Goal: Task Accomplishment & Management: Complete application form

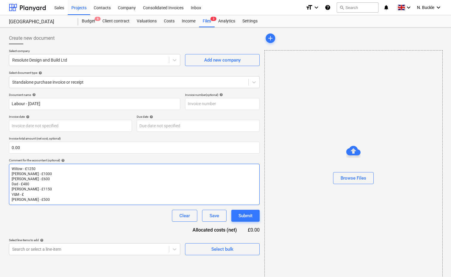
click at [39, 171] on p "Willow - £1250" at bounding box center [134, 168] width 245 height 5
click at [52, 197] on p "[PERSON_NAME] - £500" at bounding box center [134, 199] width 245 height 5
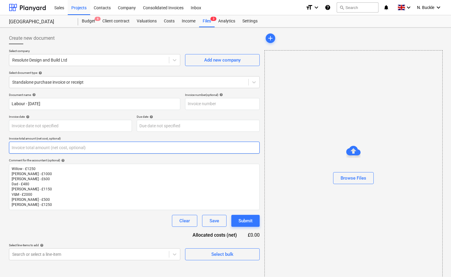
click at [25, 149] on input "text" at bounding box center [134, 148] width 251 height 12
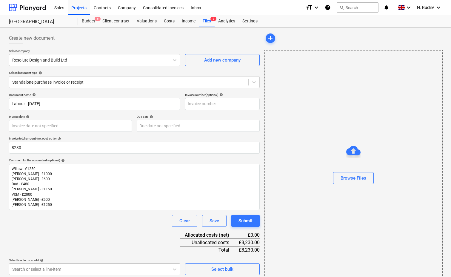
type input "8,230.00"
click at [50, 266] on body "Sales Projects Contacts Company Consolidated Invoices Inbox format_size keyboar…" at bounding box center [225, 138] width 451 height 277
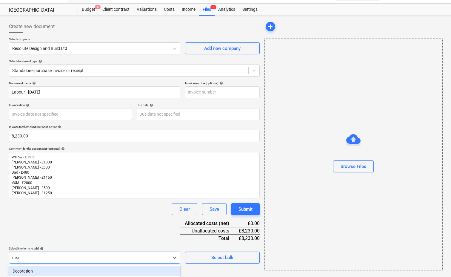
type input "deco"
click at [24, 271] on div "Decoration" at bounding box center [94, 271] width 171 height 10
click at [56, 222] on div "Document name help Labour - [DATE] Invoice number (optional) help Invoice date …" at bounding box center [134, 192] width 251 height 222
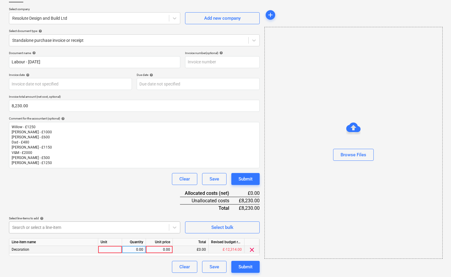
scroll to position [42, 0]
click at [103, 247] on div at bounding box center [110, 249] width 24 height 7
type input "1"
click at [132, 246] on div "0.00" at bounding box center [134, 249] width 19 height 7
type input "1"
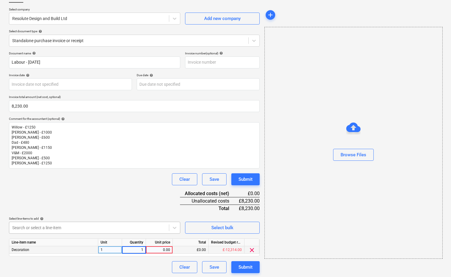
click at [165, 250] on div "0.00" at bounding box center [159, 249] width 22 height 7
type input "2000"
click at [111, 227] on div at bounding box center [89, 228] width 154 height 6
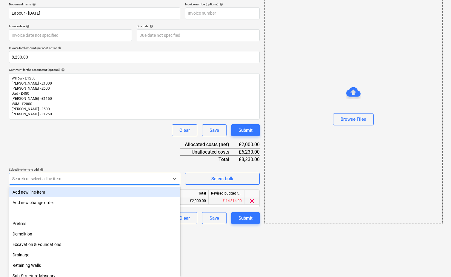
click at [111, 186] on body "Sales Projects Contacts Company Consolidated Invoices Inbox format_size keyboar…" at bounding box center [225, 48] width 451 height 277
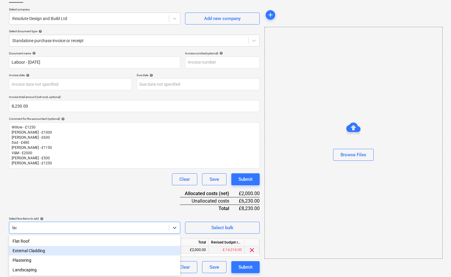
type input "land"
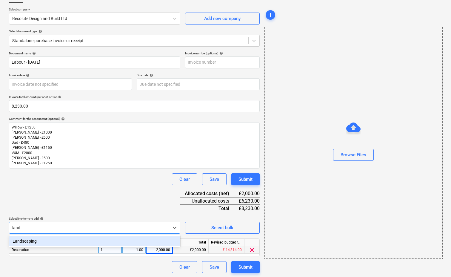
click at [63, 241] on div "Landscaping" at bounding box center [94, 241] width 171 height 10
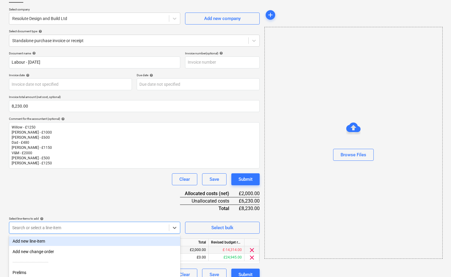
click at [79, 197] on div "Document name help Labour - [DATE] Invoice number (optional) help Invoice date …" at bounding box center [134, 165] width 251 height 229
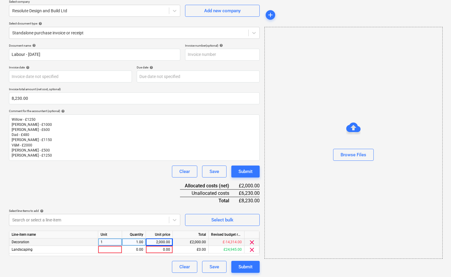
scroll to position [49, 0]
click at [110, 250] on div at bounding box center [110, 249] width 24 height 7
click at [138, 249] on div "0.00" at bounding box center [134, 249] width 19 height 7
click at [157, 249] on div "0.00" at bounding box center [159, 249] width 22 height 7
type input "3350"
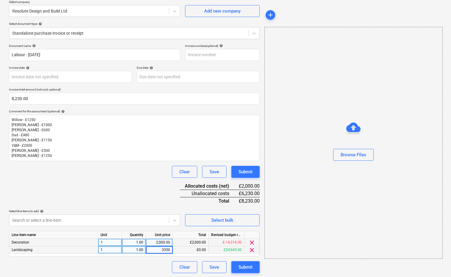
click at [110, 194] on div "Document name help Labour - [DATE] Invoice number (optional) help Invoice date …" at bounding box center [134, 158] width 251 height 229
click at [72, 221] on body "Sales Projects Contacts Company Consolidated Invoices Inbox format_size keyboar…" at bounding box center [225, 89] width 451 height 277
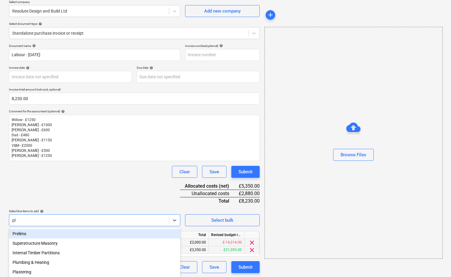
type input "plu"
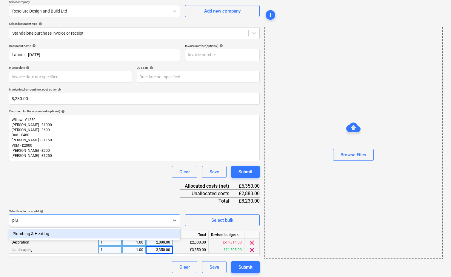
click at [46, 235] on div "Plumbing & Heating" at bounding box center [94, 234] width 171 height 10
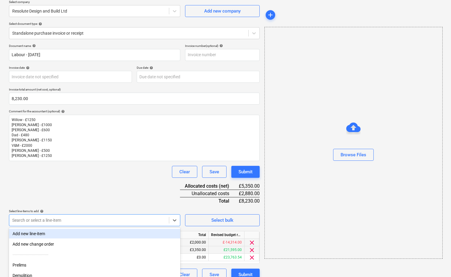
click at [139, 199] on div "Document name help Labour - [DATE] Invoice number (optional) help Invoice date …" at bounding box center [134, 162] width 251 height 237
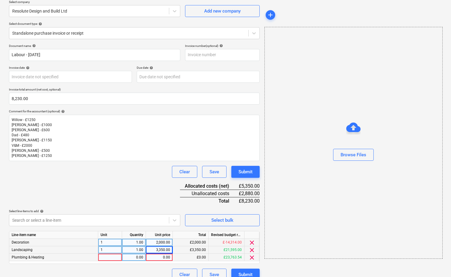
click at [110, 255] on div at bounding box center [110, 257] width 24 height 7
type input "1"
type input "1250"
click at [82, 191] on div "Document name help Labour - [DATE] Invoice number (optional) help Invoice date …" at bounding box center [134, 162] width 251 height 237
click at [58, 217] on body "Sales Projects Contacts Company Consolidated Invoices Inbox format_size keyboar…" at bounding box center [225, 89] width 451 height 277
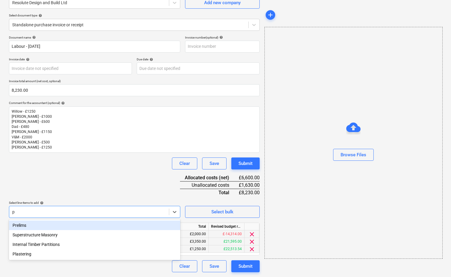
scroll to position [56, 0]
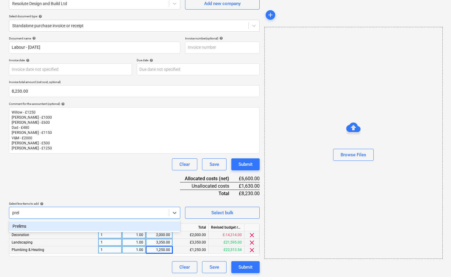
type input "[PERSON_NAME]"
click at [34, 225] on div "Prelims" at bounding box center [94, 226] width 171 height 10
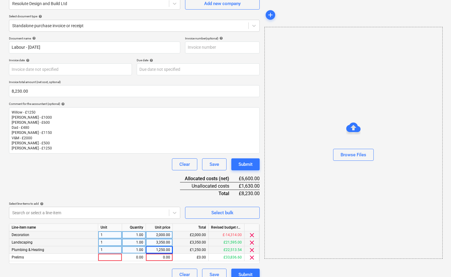
click at [53, 192] on div "Document name help Labour - [DATE] Invoice number (optional) help Invoice date …" at bounding box center [134, 158] width 251 height 244
click at [106, 260] on div at bounding box center [110, 257] width 24 height 7
type input "1"
click at [135, 256] on div "0.00" at bounding box center [134, 257] width 19 height 7
click at [161, 257] on div "0.00" at bounding box center [159, 257] width 22 height 7
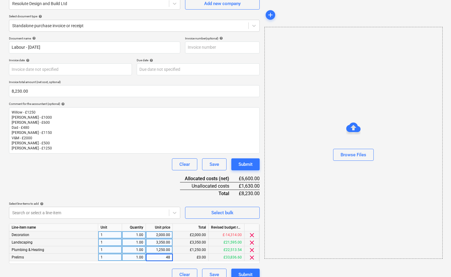
type input "480"
click at [122, 170] on div "Document name help Labour - [DATE] Invoice number (optional) help Invoice date …" at bounding box center [134, 158] width 251 height 244
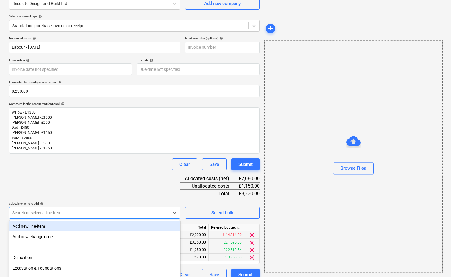
click at [64, 212] on body "Sales Projects Contacts Company Consolidated Invoices Inbox format_size keyboar…" at bounding box center [225, 82] width 451 height 277
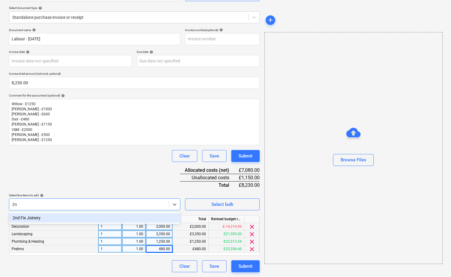
scroll to position [64, 0]
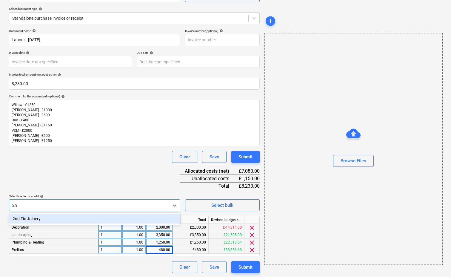
type input "2nd"
click at [32, 221] on div "2nd Fix Joinery" at bounding box center [94, 219] width 171 height 10
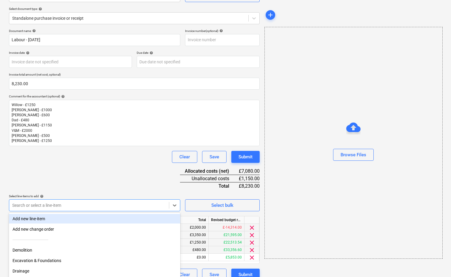
click at [73, 177] on div "Document name help Labour - [DATE] Invoice number (optional) help Invoice date …" at bounding box center [134, 155] width 251 height 252
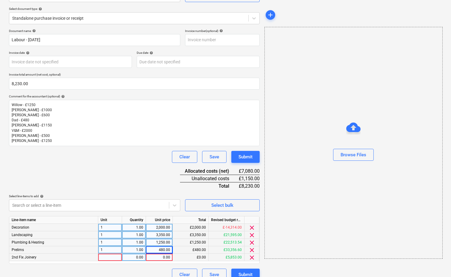
click at [109, 257] on div at bounding box center [110, 257] width 24 height 7
click at [128, 257] on div "0.00" at bounding box center [134, 257] width 19 height 7
type input "1"
click at [155, 257] on div "0.00" at bounding box center [159, 257] width 22 height 7
type input "1150"
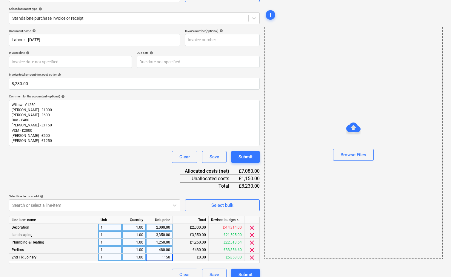
click at [128, 161] on div "Clear Save Submit" at bounding box center [134, 157] width 251 height 12
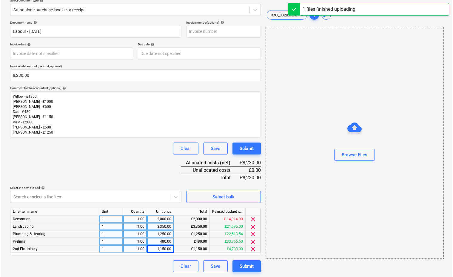
scroll to position [71, 0]
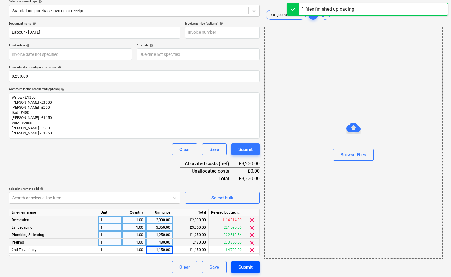
click at [239, 264] on div "Submit" at bounding box center [246, 267] width 14 height 8
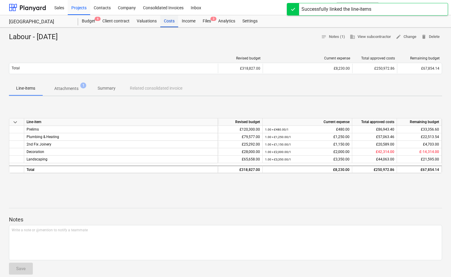
click at [170, 24] on div "Costs" at bounding box center [169, 21] width 18 height 12
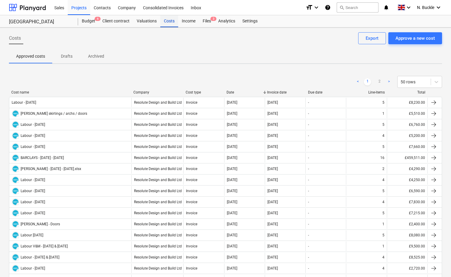
click at [167, 19] on div "Costs" at bounding box center [169, 21] width 18 height 12
click at [73, 7] on div "Projects" at bounding box center [79, 7] width 22 height 15
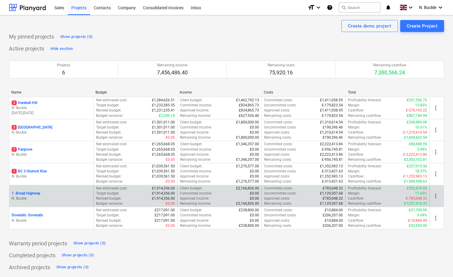
click at [36, 193] on p "1 - [GEOGRAPHIC_DATA]" at bounding box center [26, 193] width 29 height 5
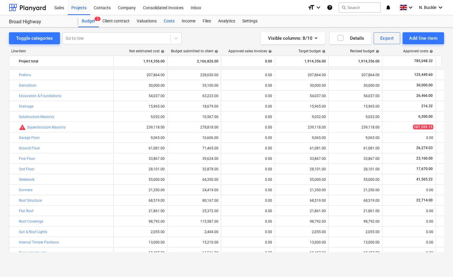
click at [167, 22] on div "Costs" at bounding box center [169, 21] width 18 height 12
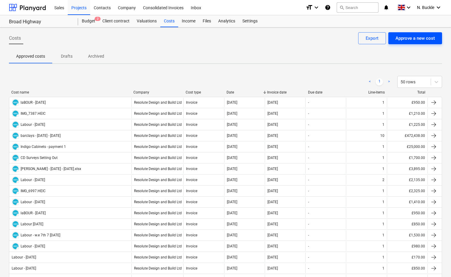
click at [412, 41] on div "Approve a new cost" at bounding box center [415, 38] width 39 height 8
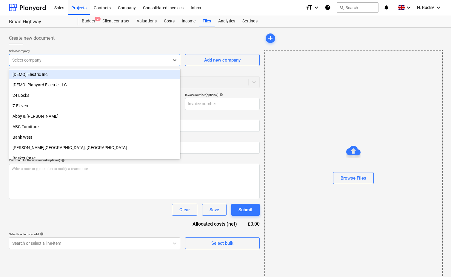
click at [45, 62] on div at bounding box center [89, 60] width 154 height 6
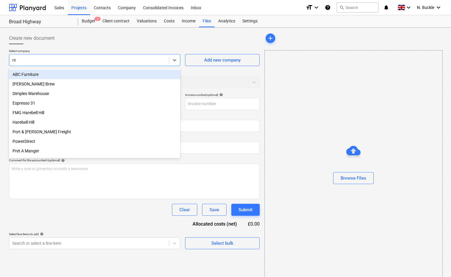
type input "res"
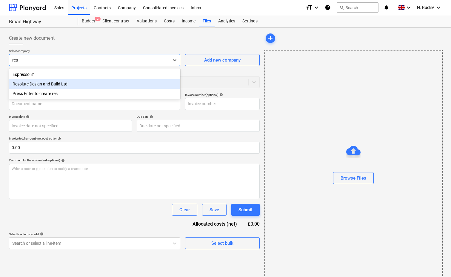
click at [47, 87] on div "Resolute Design and Build Ltd" at bounding box center [94, 84] width 171 height 10
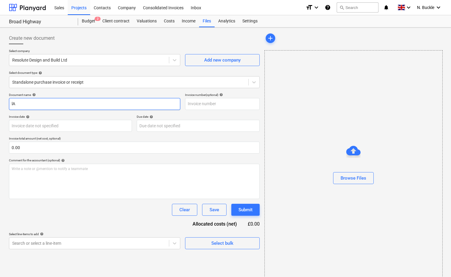
type input "l"
type input "Labour - [DATE]"
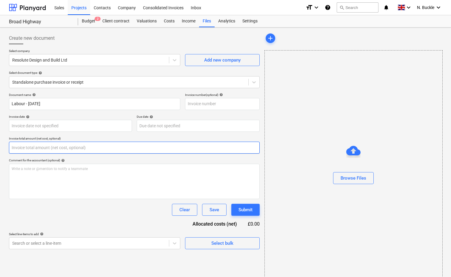
click at [22, 153] on input "text" at bounding box center [134, 148] width 251 height 12
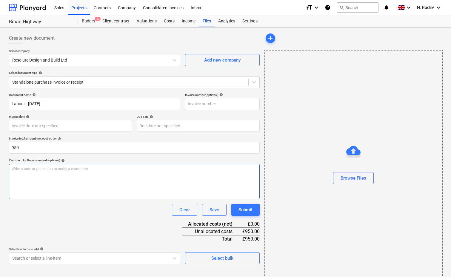
type input "950.00"
click at [30, 175] on div "Write a note or @mention to notify a teammate [PERSON_NAME]" at bounding box center [134, 181] width 251 height 35
click at [41, 259] on body "Sales Projects Contacts Company Consolidated Invoices Inbox format_size keyboar…" at bounding box center [225, 138] width 451 height 277
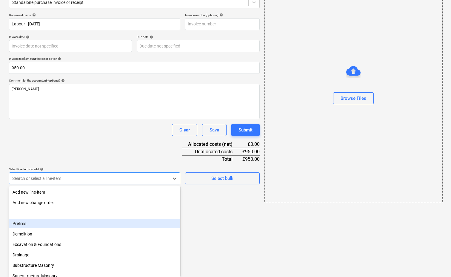
click at [30, 225] on div "Prelims" at bounding box center [94, 224] width 171 height 10
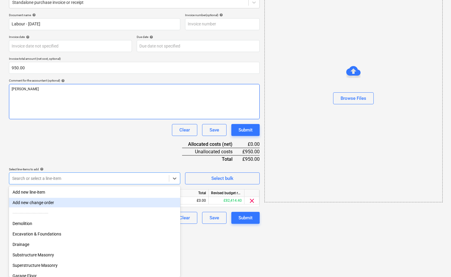
click at [72, 142] on div "Document name help Labour - [DATE] Invoice number (optional) help Invoice date …" at bounding box center [134, 118] width 251 height 211
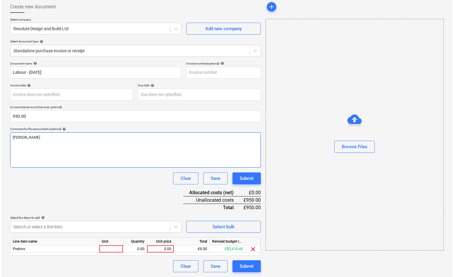
scroll to position [31, 0]
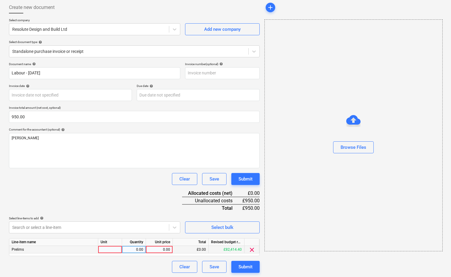
click at [112, 248] on div at bounding box center [110, 249] width 24 height 7
type input "1"
click at [133, 250] on div "0.00" at bounding box center [134, 249] width 19 height 7
type input "1"
click at [152, 249] on div "0.00" at bounding box center [159, 249] width 22 height 7
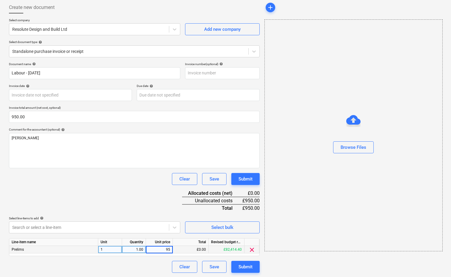
type input "950"
click at [366, 142] on button "Browse Files" at bounding box center [353, 147] width 41 height 12
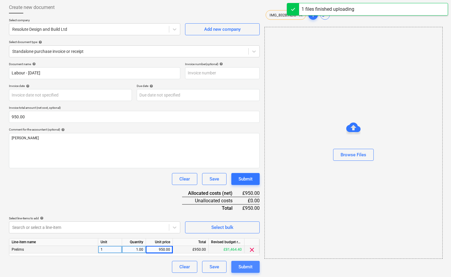
click at [248, 265] on div "Submit" at bounding box center [246, 267] width 14 height 8
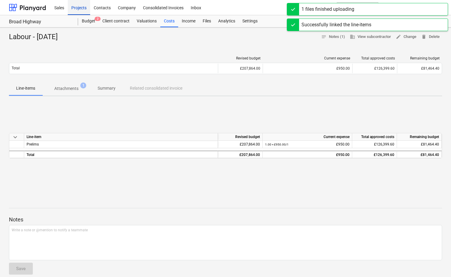
click at [80, 6] on div "Projects" at bounding box center [79, 7] width 22 height 15
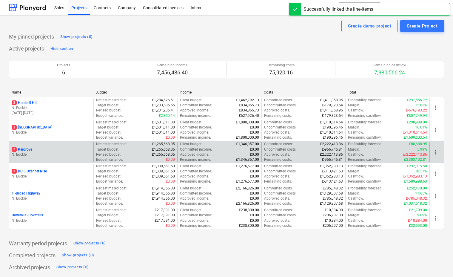
click at [25, 148] on p "7 Pargrove" at bounding box center [22, 149] width 21 height 5
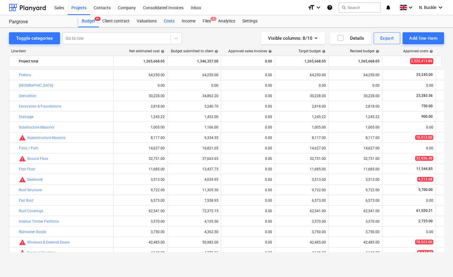
click at [170, 20] on div "Costs" at bounding box center [169, 21] width 18 height 12
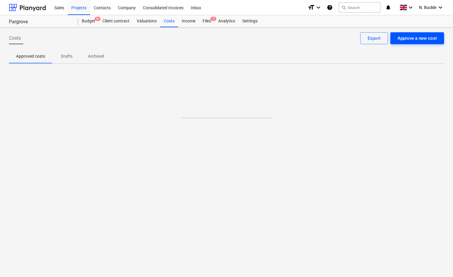
click at [422, 40] on div "Approve a new cost" at bounding box center [417, 38] width 39 height 8
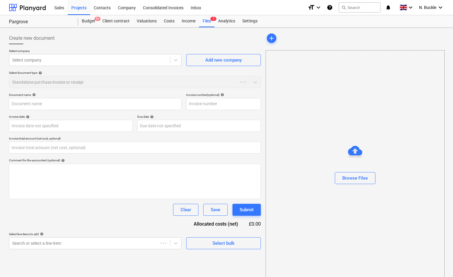
type input "0.00"
click at [52, 59] on div at bounding box center [89, 60] width 154 height 6
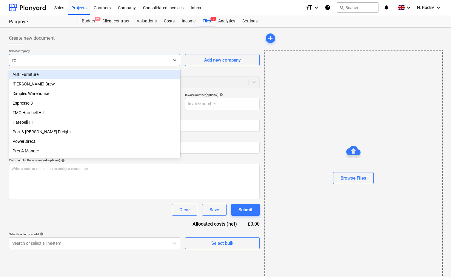
type input "res"
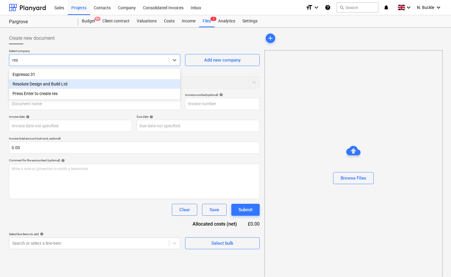
click at [56, 85] on div "Resolute Design and Build Ltd" at bounding box center [94, 84] width 171 height 10
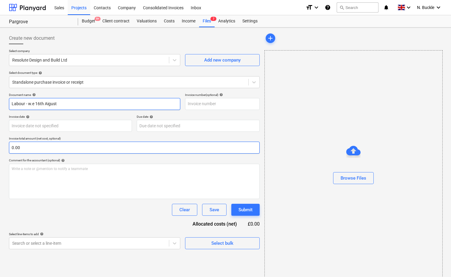
type input "Labour - w.e 16th Aigust"
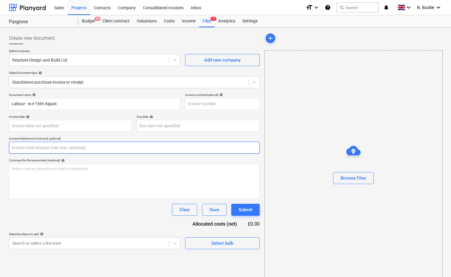
click at [32, 148] on input "text" at bounding box center [134, 148] width 251 height 12
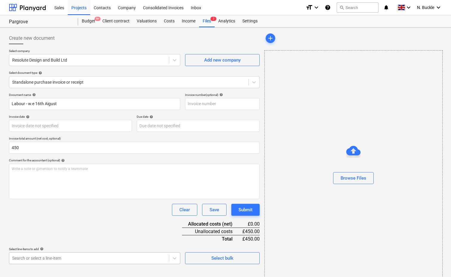
type input "450.00"
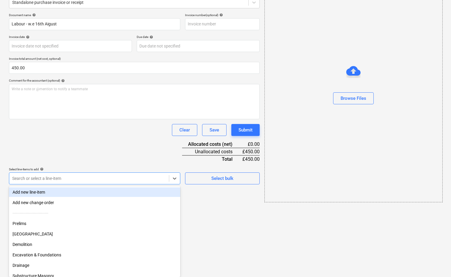
click at [38, 197] on body "Sales Projects Contacts Company Consolidated Invoices Inbox format_size keyboar…" at bounding box center [225, 58] width 451 height 277
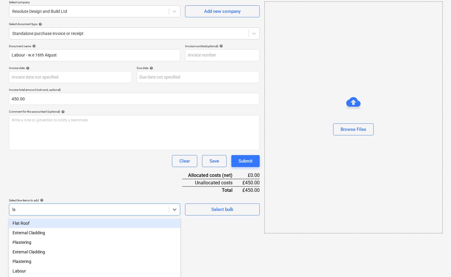
type input "lab"
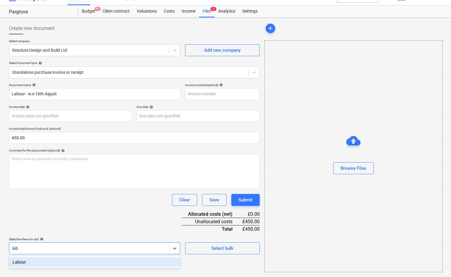
click at [26, 265] on div "Labour" at bounding box center [94, 262] width 171 height 10
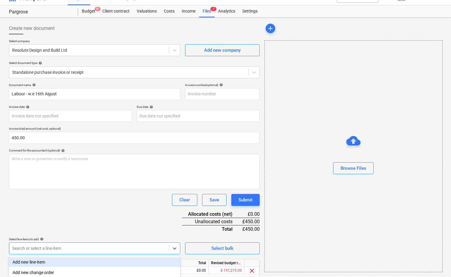
click at [59, 216] on div "Document name help Labour - w.e 16th Aigust Invoice number (optional) help Invo…" at bounding box center [134, 188] width 251 height 211
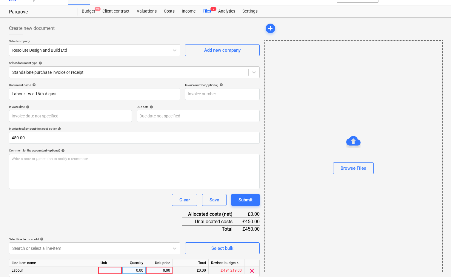
click at [105, 267] on div at bounding box center [110, 270] width 24 height 7
type input "1"
click at [134, 267] on div "0.00" at bounding box center [134, 270] width 19 height 7
type input "1"
click at [162, 267] on div "0.00" at bounding box center [159, 270] width 22 height 7
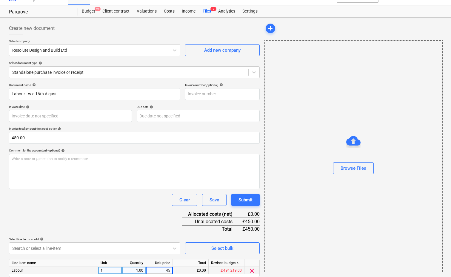
type input "450"
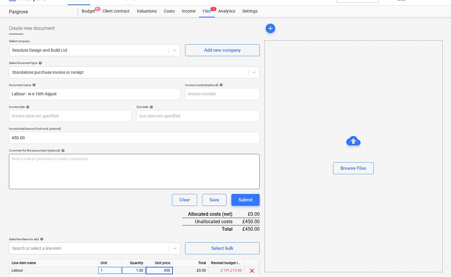
click at [57, 171] on div "Write a note or @mention to notify a teammate [PERSON_NAME]" at bounding box center [134, 171] width 251 height 35
type input "P"
type input "450"
click at [67, 181] on div "Write a note or @mention to notify a teammate [PERSON_NAME]" at bounding box center [134, 171] width 251 height 35
click at [67, 178] on div "Write a note or @mention to notify a teammate [PERSON_NAME]" at bounding box center [134, 171] width 251 height 35
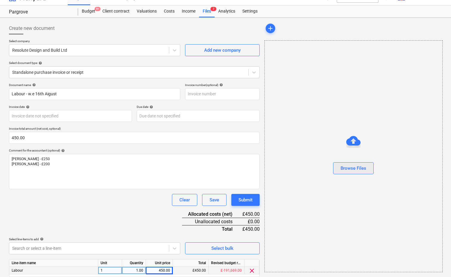
click at [358, 168] on div "Browse Files" at bounding box center [354, 168] width 26 height 8
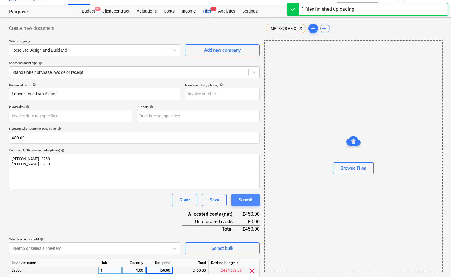
click at [244, 199] on div "Submit" at bounding box center [246, 200] width 14 height 8
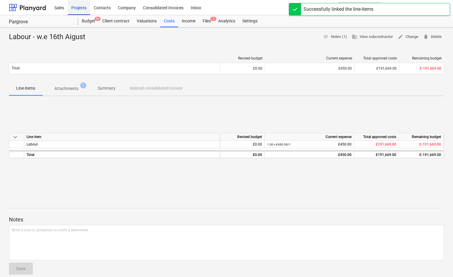
click at [84, 6] on div "Projects" at bounding box center [79, 7] width 22 height 15
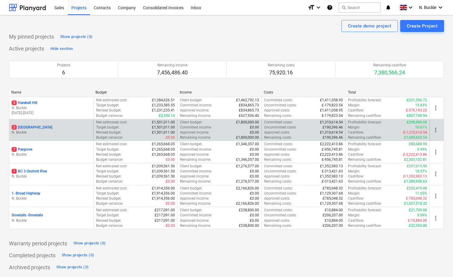
click at [29, 130] on p "N. Buckle" at bounding box center [51, 132] width 79 height 5
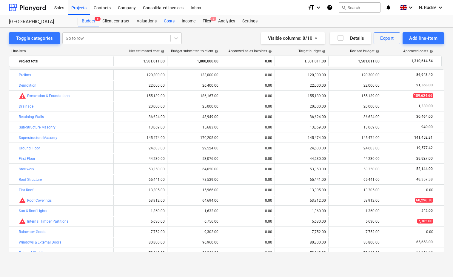
click at [171, 19] on div "Costs" at bounding box center [169, 21] width 18 height 12
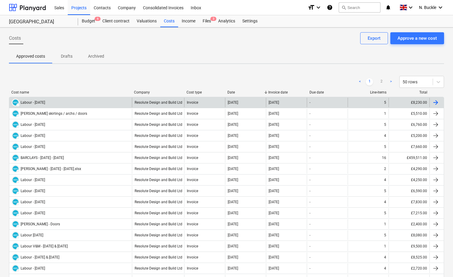
click at [43, 105] on div "DRAFT Labour - [DATE]" at bounding box center [28, 103] width 33 height 8
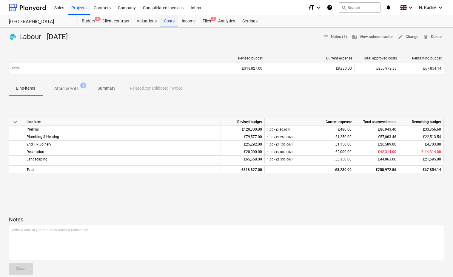
click at [171, 22] on div "Costs" at bounding box center [169, 21] width 18 height 12
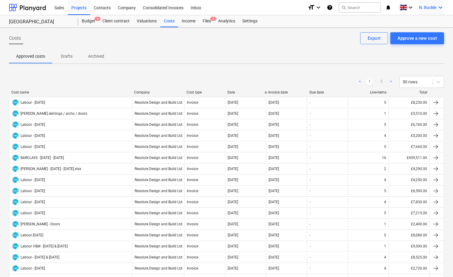
click at [438, 9] on icon "keyboard_arrow_down" at bounding box center [440, 7] width 7 height 7
click at [426, 33] on div "Log out" at bounding box center [427, 33] width 36 height 10
